Goal: Check status

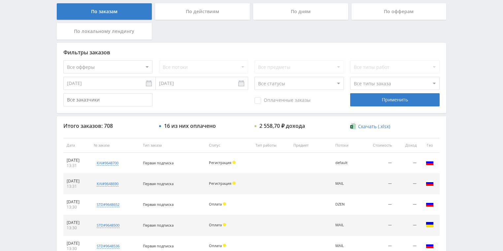
scroll to position [132, 0]
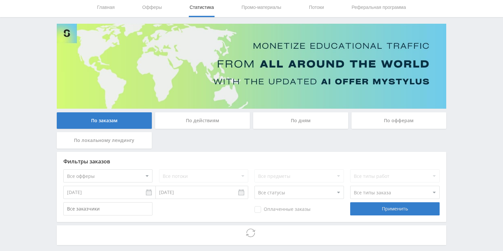
scroll to position [53, 0]
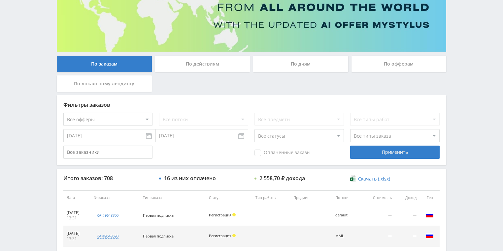
click at [199, 68] on div "По действиям" at bounding box center [202, 64] width 95 height 16
click at [0, 0] on input "По действиям" at bounding box center [0, 0] width 0 height 0
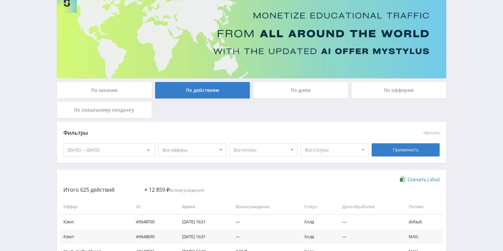
click at [290, 93] on div "По дням" at bounding box center [300, 90] width 95 height 16
click at [0, 0] on input "По дням" at bounding box center [0, 0] width 0 height 0
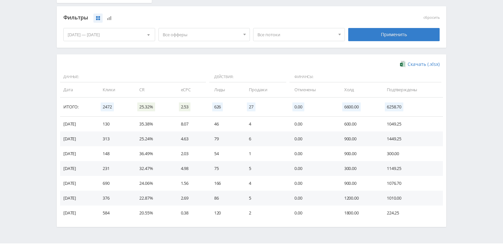
scroll to position [180, 0]
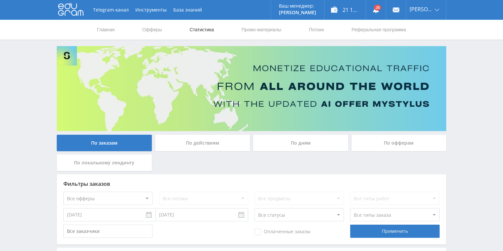
scroll to position [53, 0]
drag, startPoint x: 208, startPoint y: 134, endPoint x: 208, endPoint y: 145, distance: 11.2
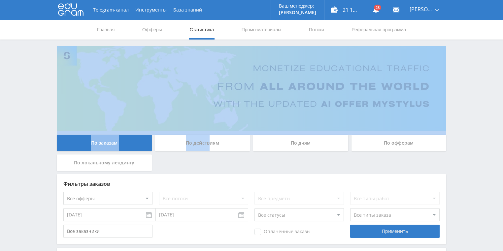
click at [208, 145] on div "По действиям" at bounding box center [202, 143] width 95 height 16
click at [0, 0] on input "По действиям" at bounding box center [0, 0] width 0 height 0
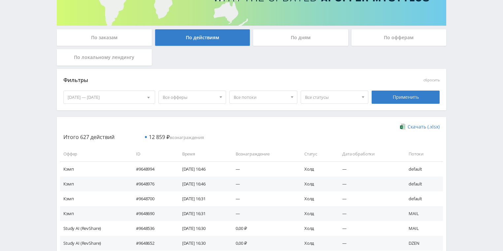
click at [25, 81] on div "Telegram-канал Инструменты База знаний Ваш менеджер: Valeria Valeria Online @va…" at bounding box center [251, 208] width 503 height 628
click at [278, 38] on div "По дням" at bounding box center [300, 37] width 95 height 16
click at [0, 0] on input "По дням" at bounding box center [0, 0] width 0 height 0
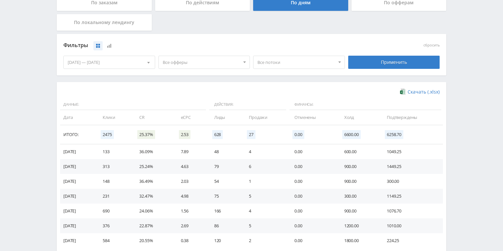
scroll to position [180, 0]
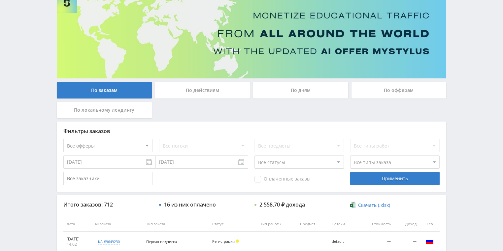
click at [226, 90] on div "По действиям" at bounding box center [202, 90] width 95 height 16
click at [0, 0] on input "По действиям" at bounding box center [0, 0] width 0 height 0
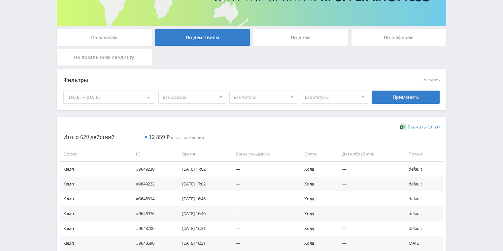
click at [294, 42] on div "По дням" at bounding box center [300, 37] width 95 height 16
click at [0, 0] on input "По дням" at bounding box center [0, 0] width 0 height 0
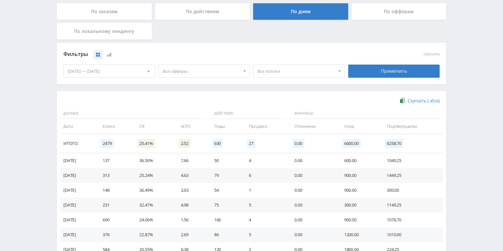
scroll to position [132, 0]
